Goal: Communication & Community: Answer question/provide support

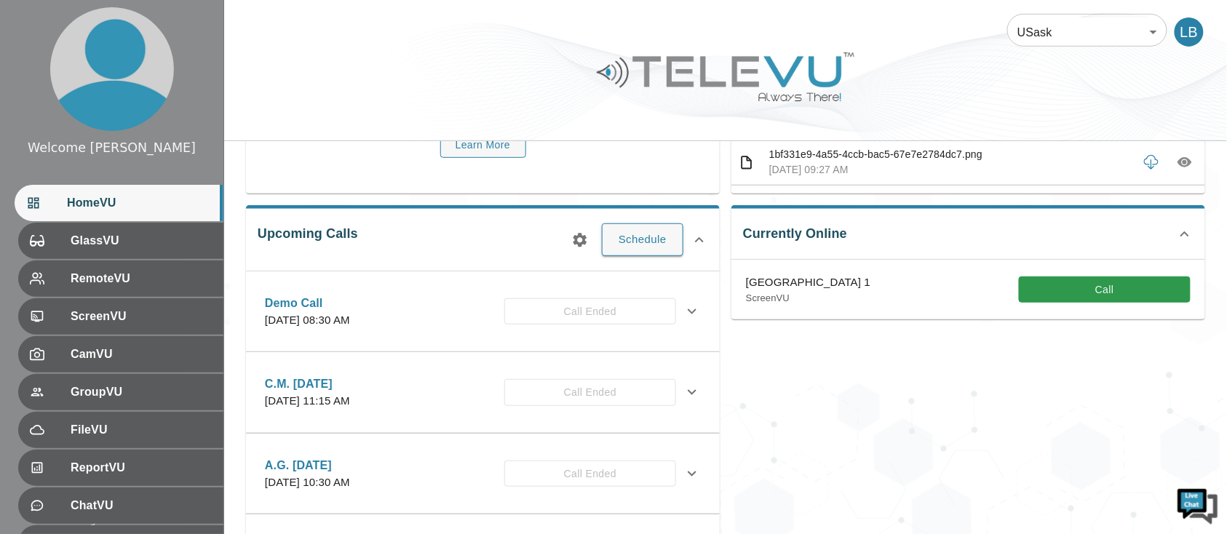
scroll to position [194, 0]
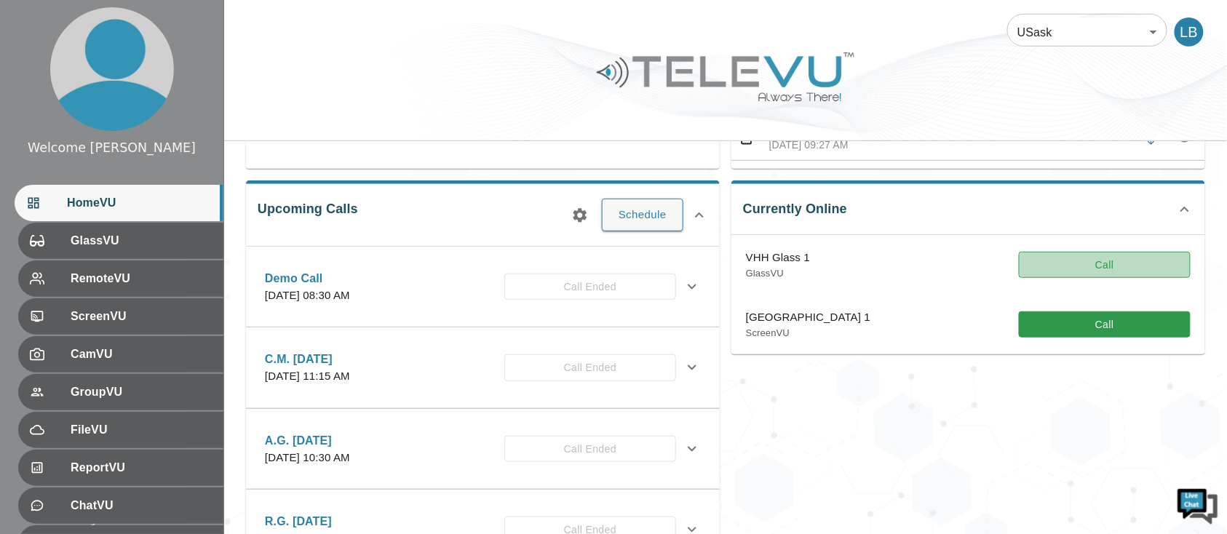
click at [1049, 254] on button "Call" at bounding box center [1105, 265] width 172 height 27
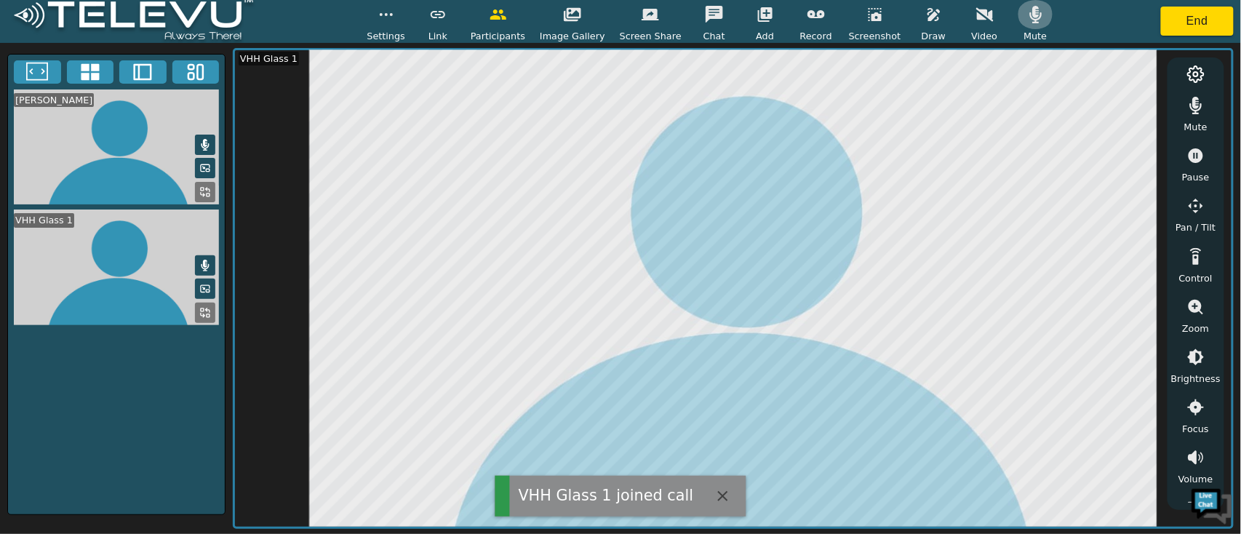
click at [1030, 8] on button "button" at bounding box center [1036, 14] width 36 height 29
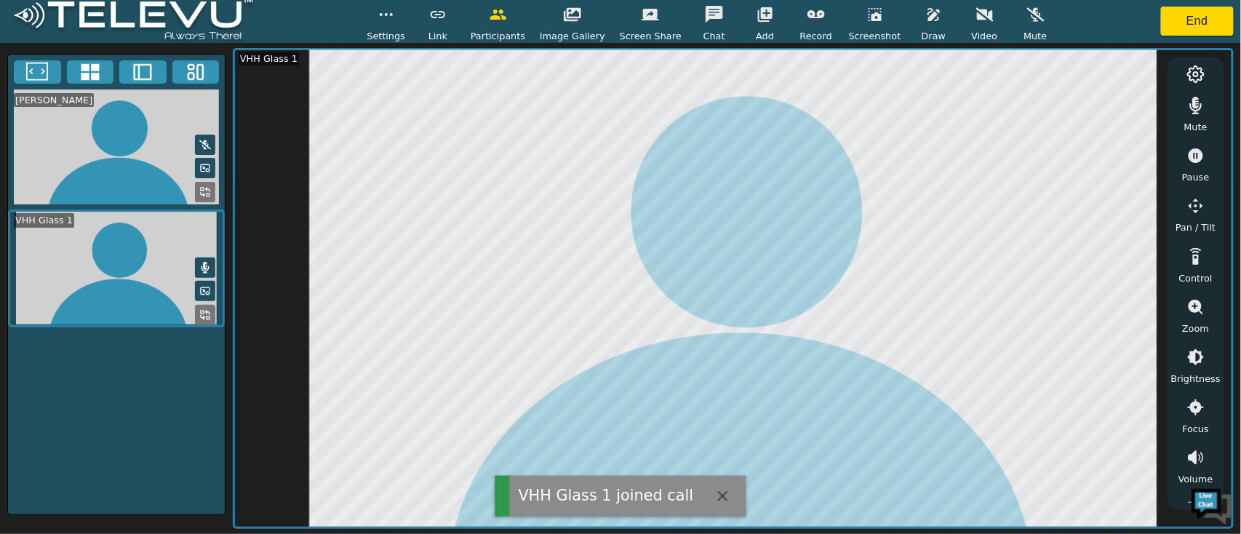
click at [1209, 114] on button "button" at bounding box center [1196, 105] width 36 height 29
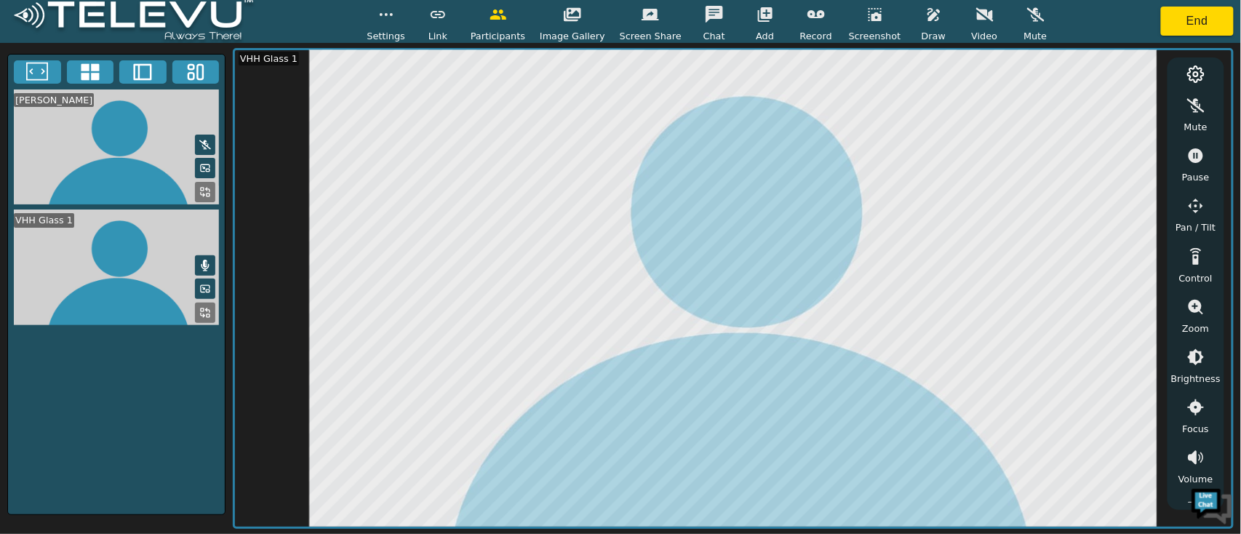
click at [1185, 305] on button "button" at bounding box center [1196, 307] width 36 height 29
click at [1188, 351] on icon "button" at bounding box center [1196, 357] width 17 height 17
click at [1198, 359] on icon "button" at bounding box center [1196, 357] width 13 height 13
click at [1198, 357] on icon "button" at bounding box center [1196, 357] width 17 height 17
click at [1198, 355] on icon "button" at bounding box center [1196, 357] width 13 height 13
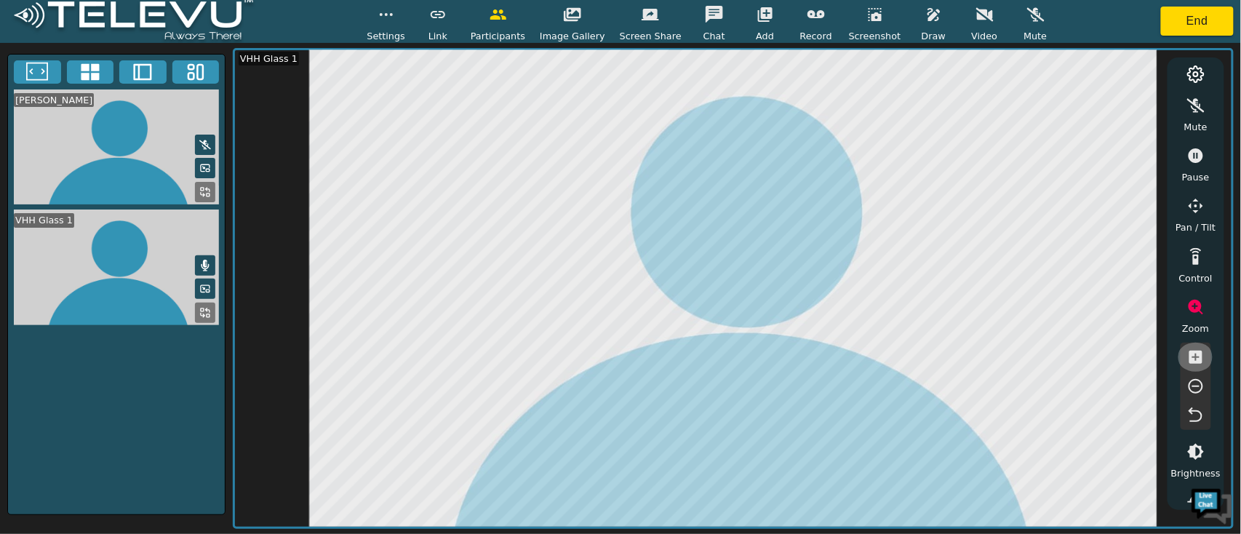
click at [1198, 354] on icon "button" at bounding box center [1196, 357] width 13 height 13
click at [1199, 159] on icon "button" at bounding box center [1196, 155] width 15 height 15
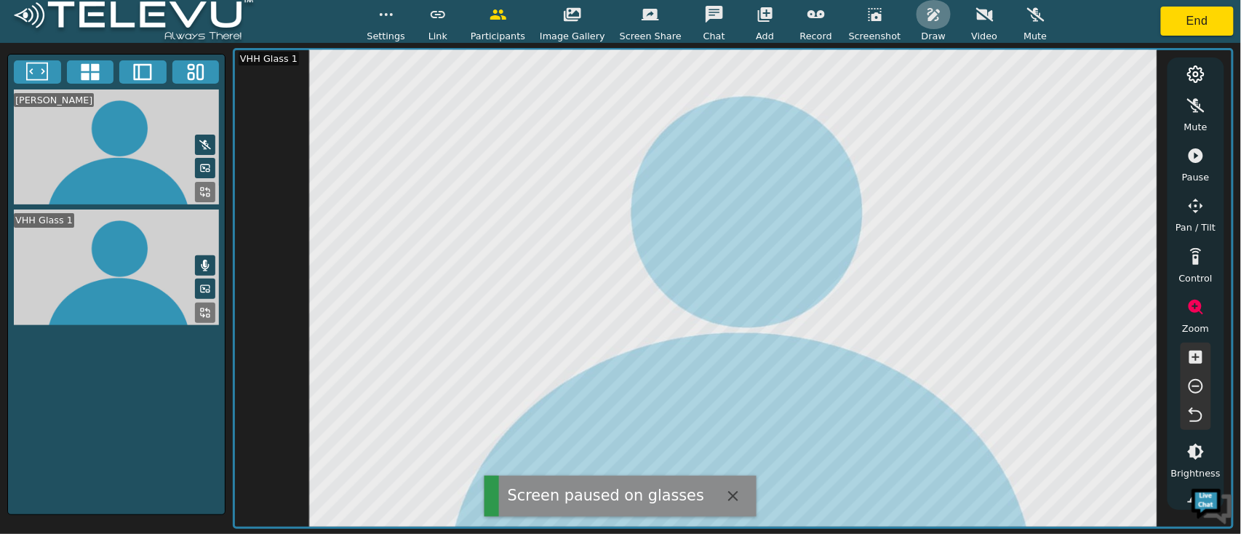
click at [928, 15] on icon "button" at bounding box center [934, 14] width 12 height 13
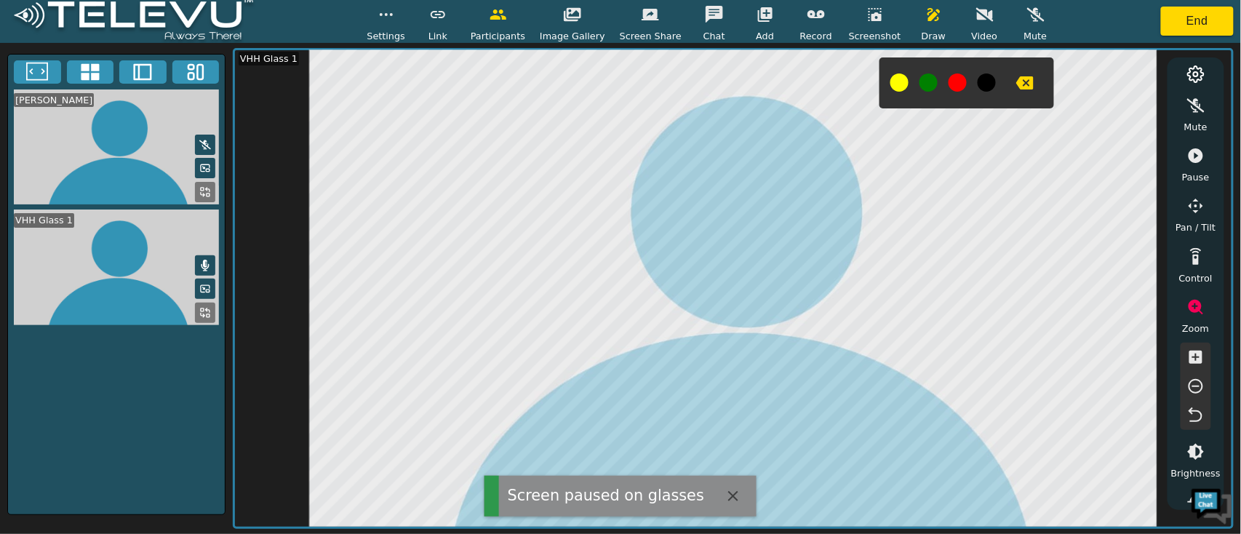
click at [891, 80] on button at bounding box center [900, 82] width 18 height 18
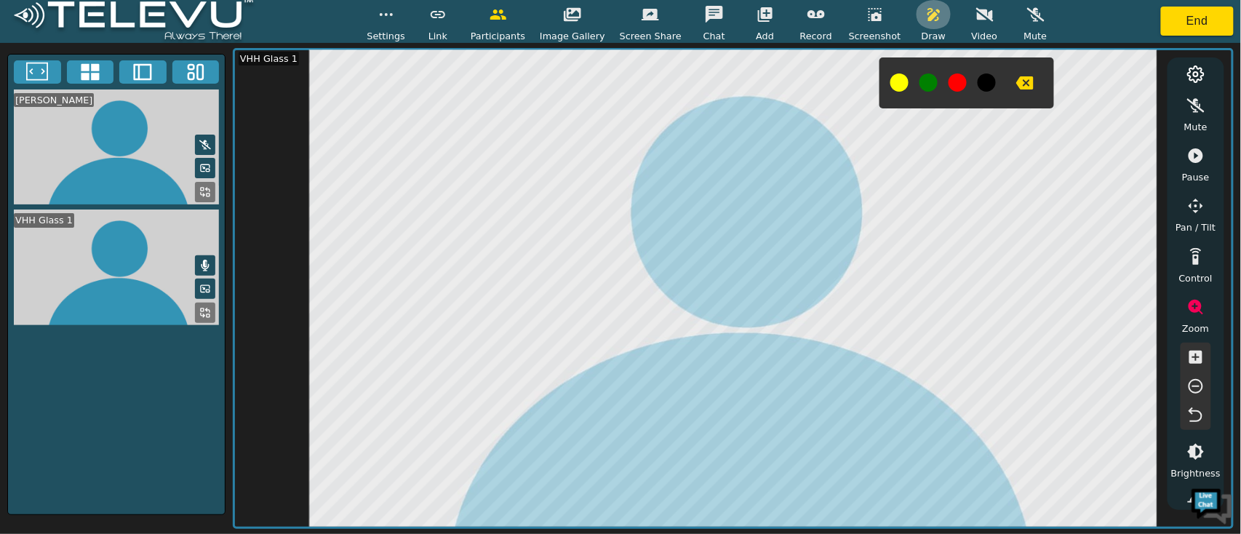
click at [926, 20] on icon "button" at bounding box center [934, 14] width 17 height 17
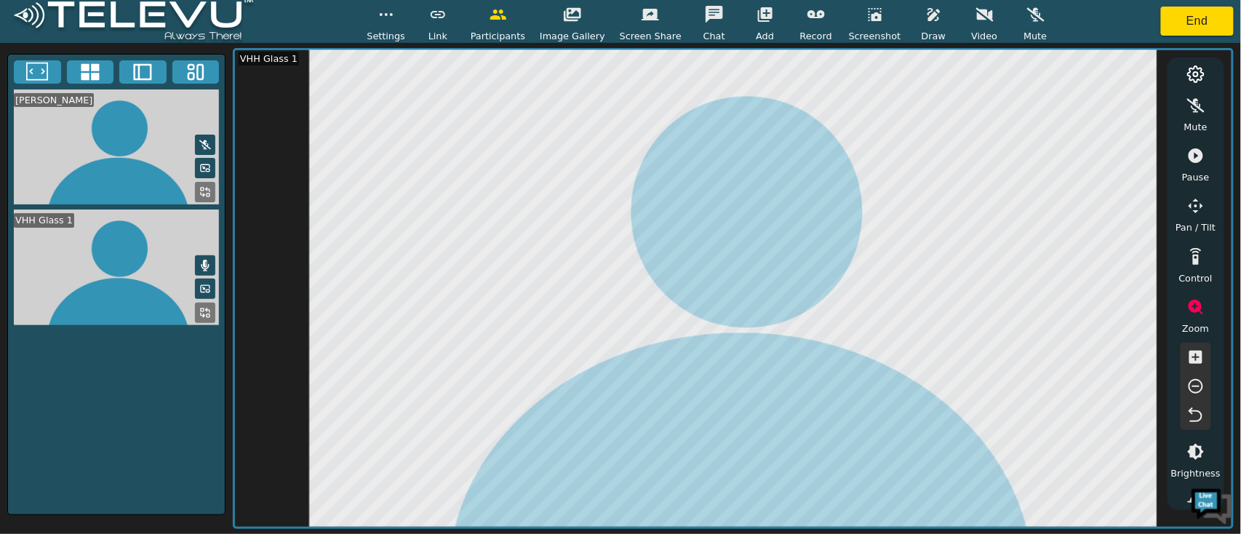
click at [922, 35] on span "Draw" at bounding box center [934, 36] width 24 height 14
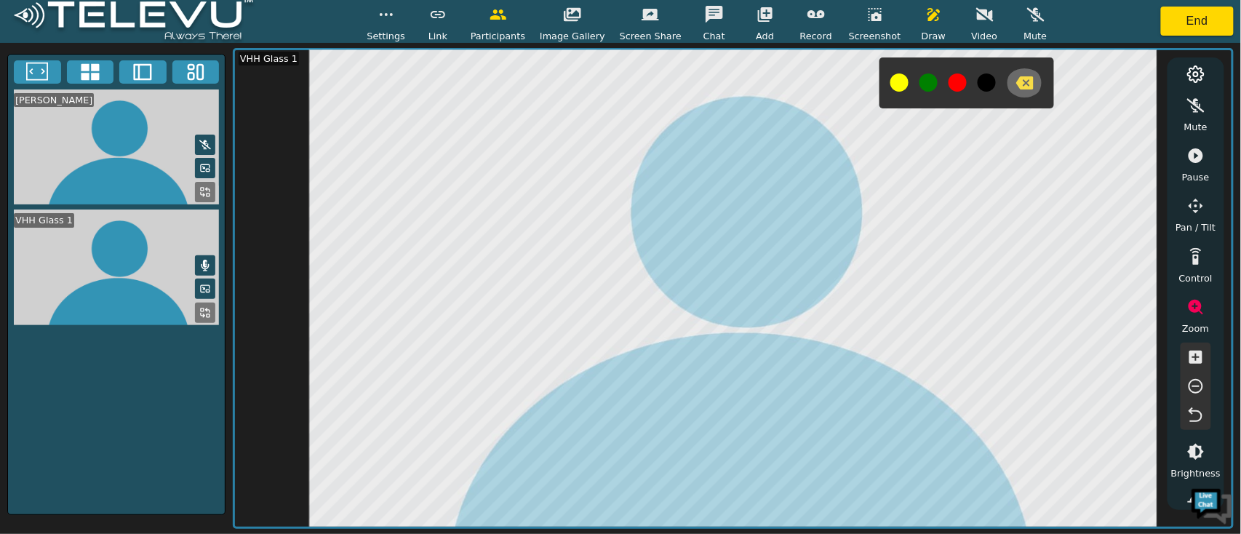
click at [1017, 79] on icon "button" at bounding box center [1025, 82] width 17 height 17
drag, startPoint x: 908, startPoint y: 12, endPoint x: 939, endPoint y: 24, distance: 32.7
click at [916, 11] on button "button" at bounding box center [934, 14] width 36 height 29
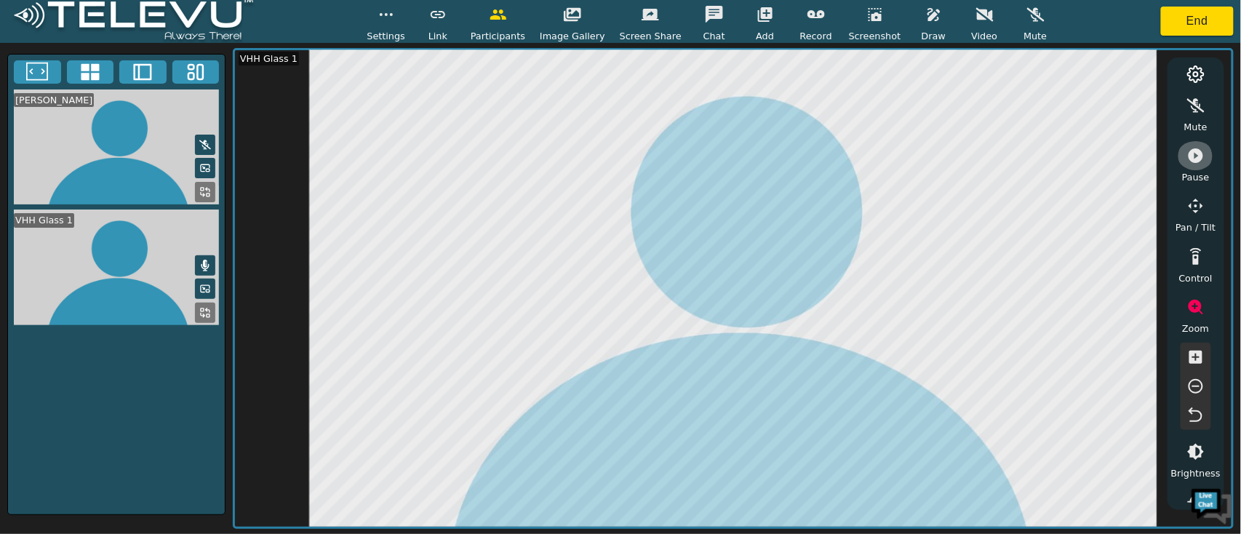
drag, startPoint x: 1193, startPoint y: 167, endPoint x: 1187, endPoint y: 172, distance: 7.9
click at [1193, 167] on button "button" at bounding box center [1196, 155] width 36 height 29
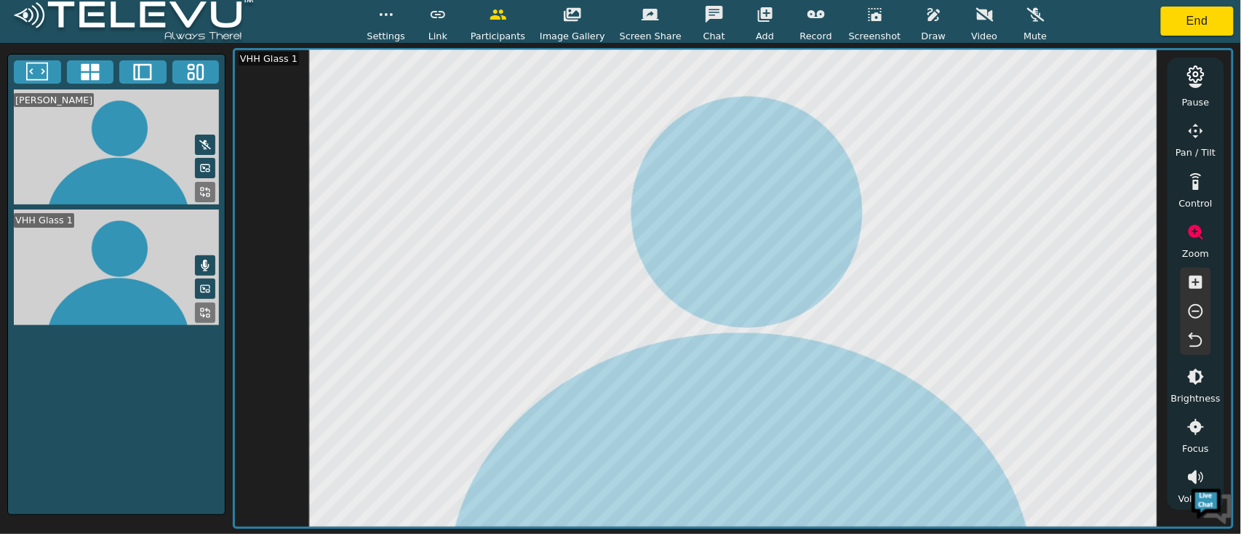
scroll to position [97, 0]
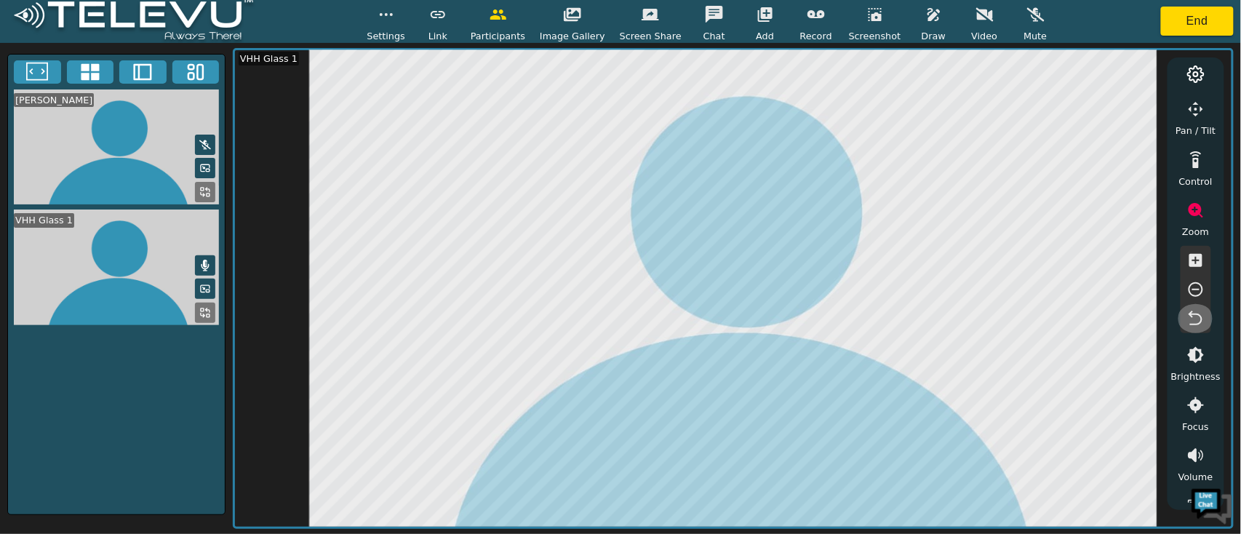
click at [1190, 311] on icon "button" at bounding box center [1196, 318] width 17 height 17
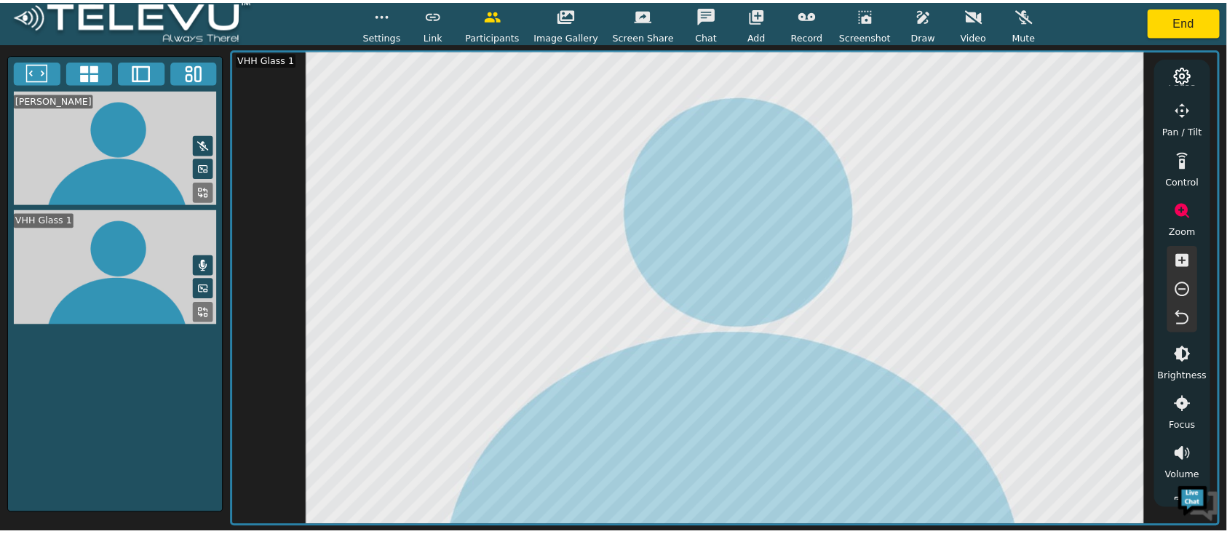
scroll to position [279, 0]
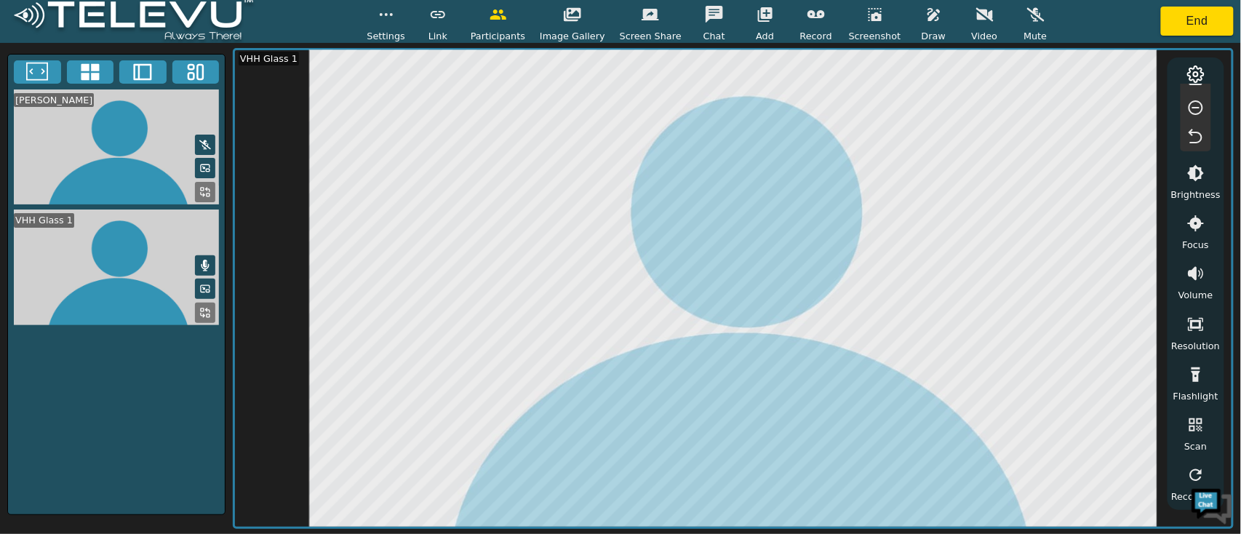
drag, startPoint x: 851, startPoint y: 17, endPoint x: 850, endPoint y: 8, distance: 9.5
click at [857, 7] on button "button" at bounding box center [875, 14] width 36 height 29
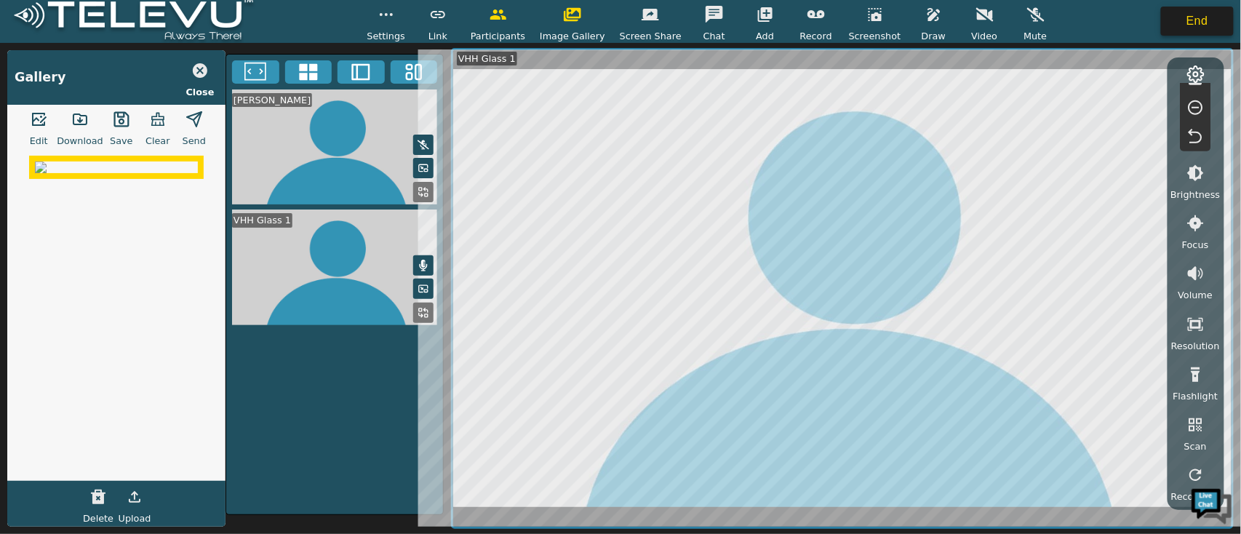
click at [1211, 18] on button "End" at bounding box center [1197, 21] width 73 height 29
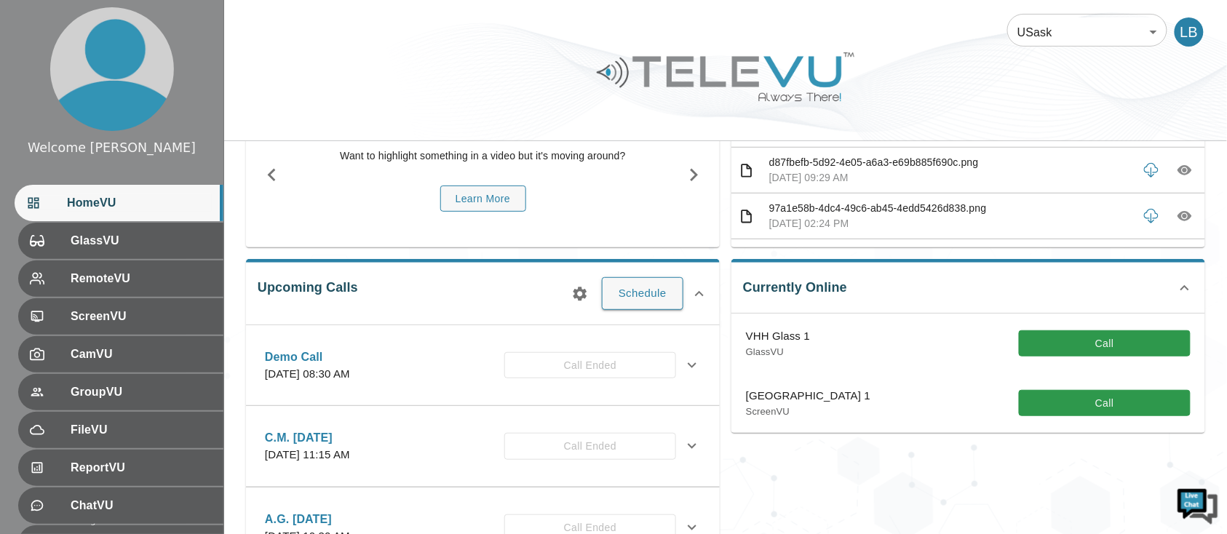
scroll to position [97, 0]
